Goal: Find specific page/section: Find specific page/section

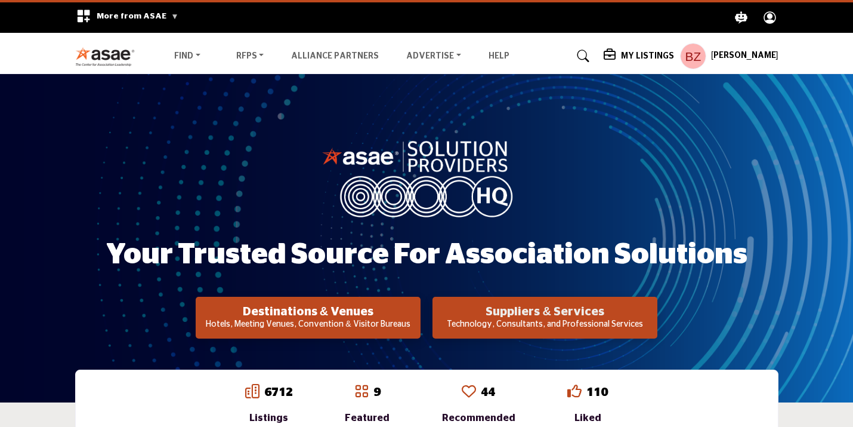
click at [417, 310] on h2 "Suppliers & Services" at bounding box center [308, 311] width 218 height 14
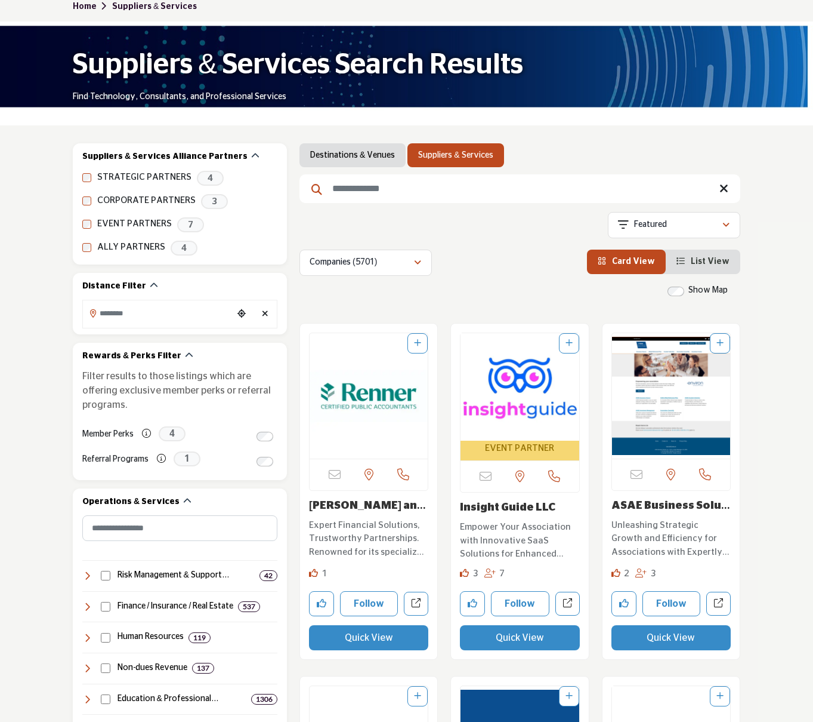
scroll to position [107, 0]
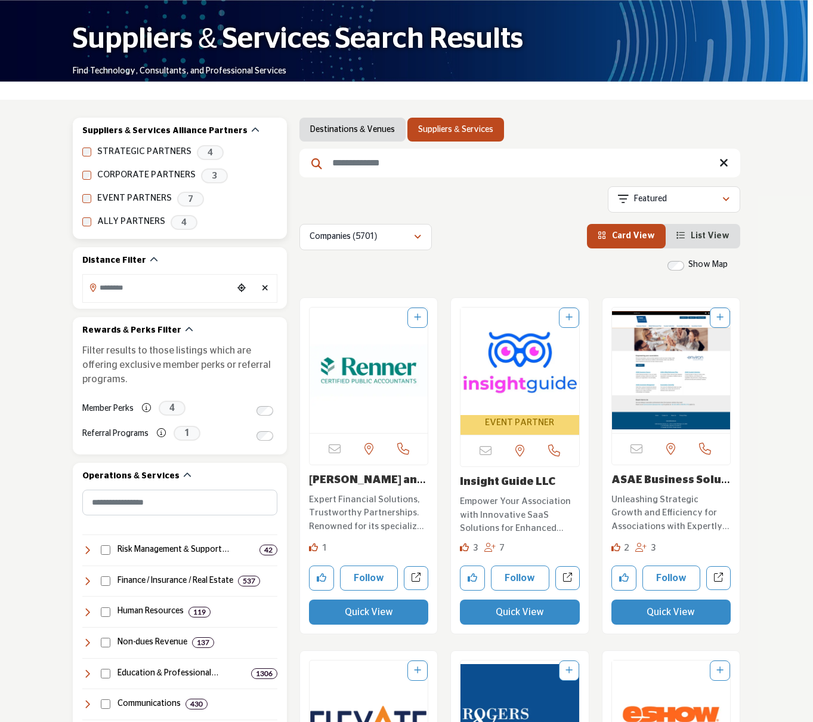
click at [188, 201] on span "7" at bounding box center [190, 199] width 27 height 15
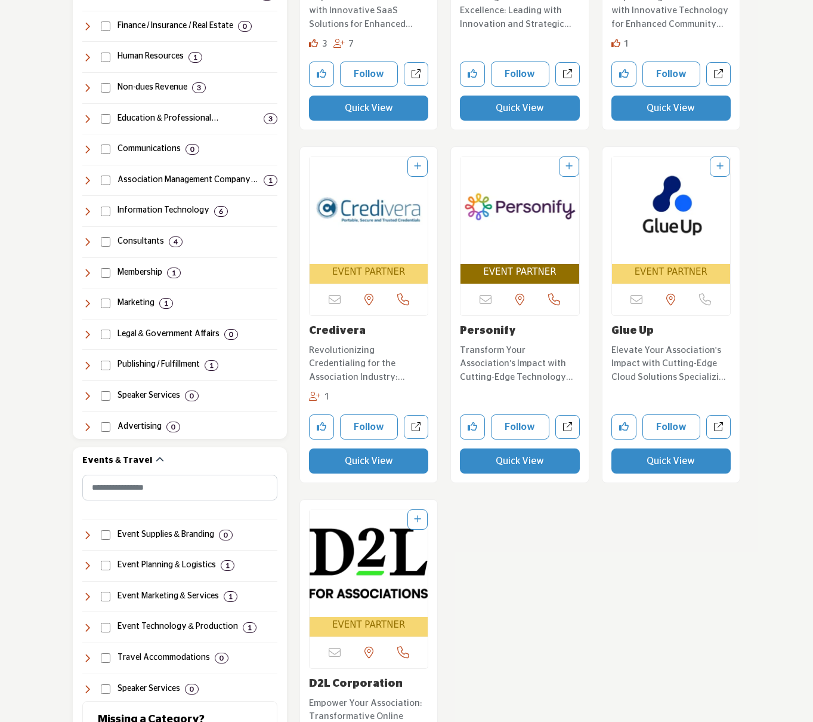
scroll to position [663, 0]
